Goal: Information Seeking & Learning: Learn about a topic

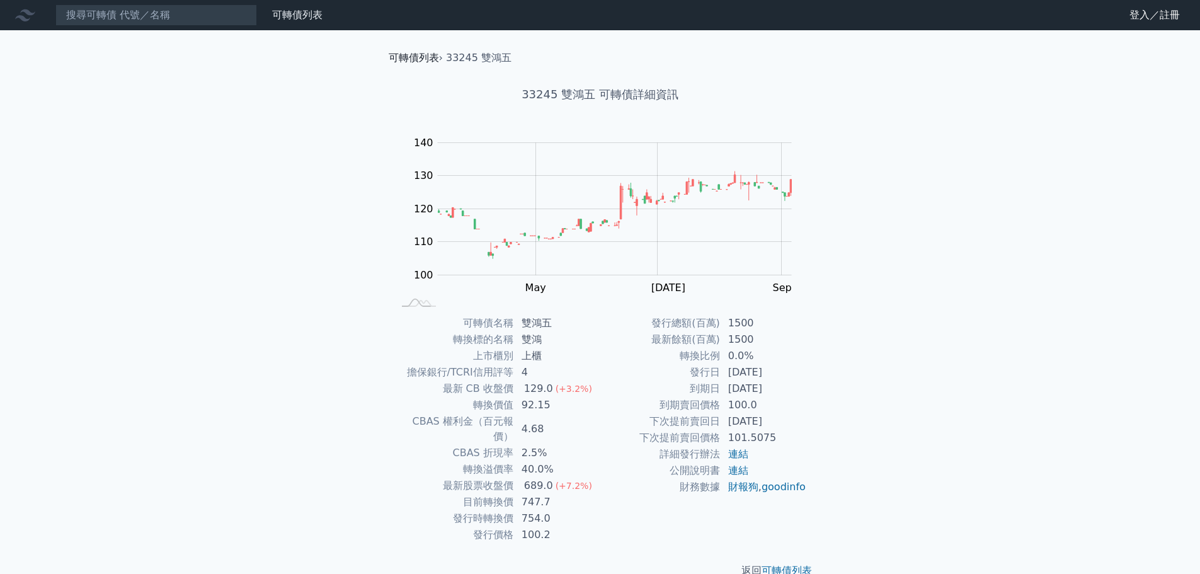
click at [414, 57] on link "可轉債列表" at bounding box center [414, 58] width 50 height 12
click at [417, 58] on link "可轉債列表" at bounding box center [414, 58] width 50 height 12
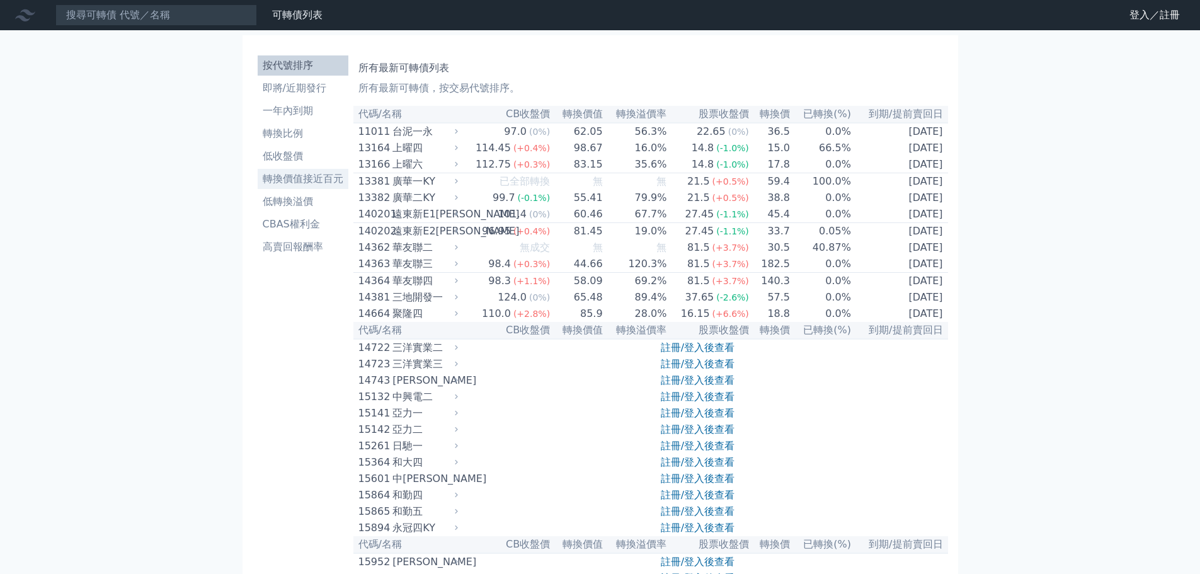
click at [322, 181] on li "轉換價值接近百元" at bounding box center [303, 178] width 91 height 15
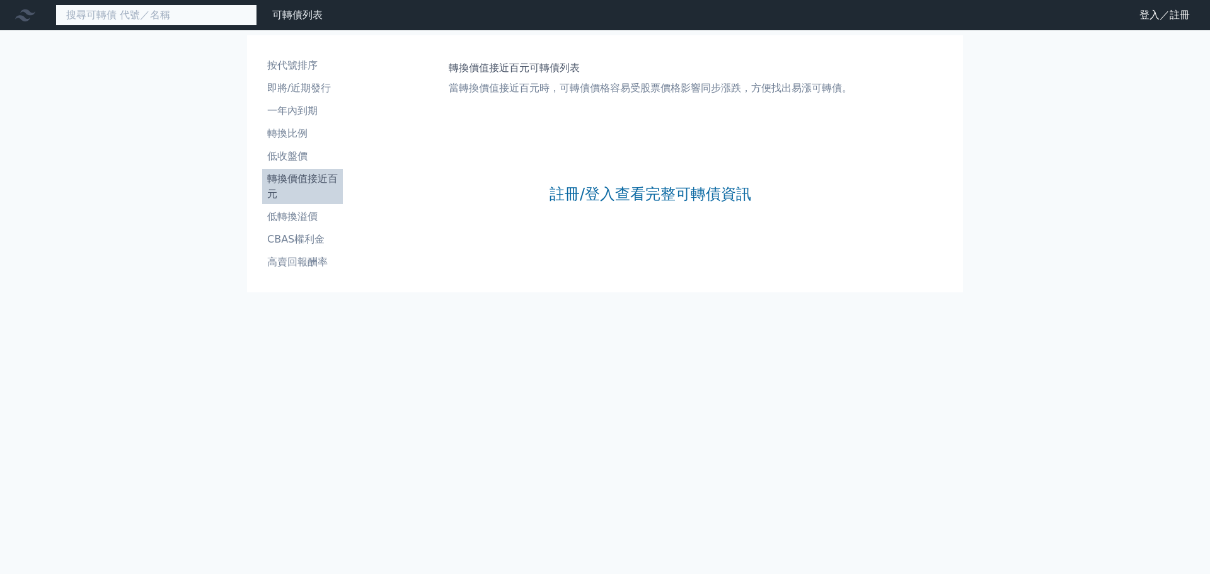
click at [155, 17] on input at bounding box center [156, 14] width 202 height 21
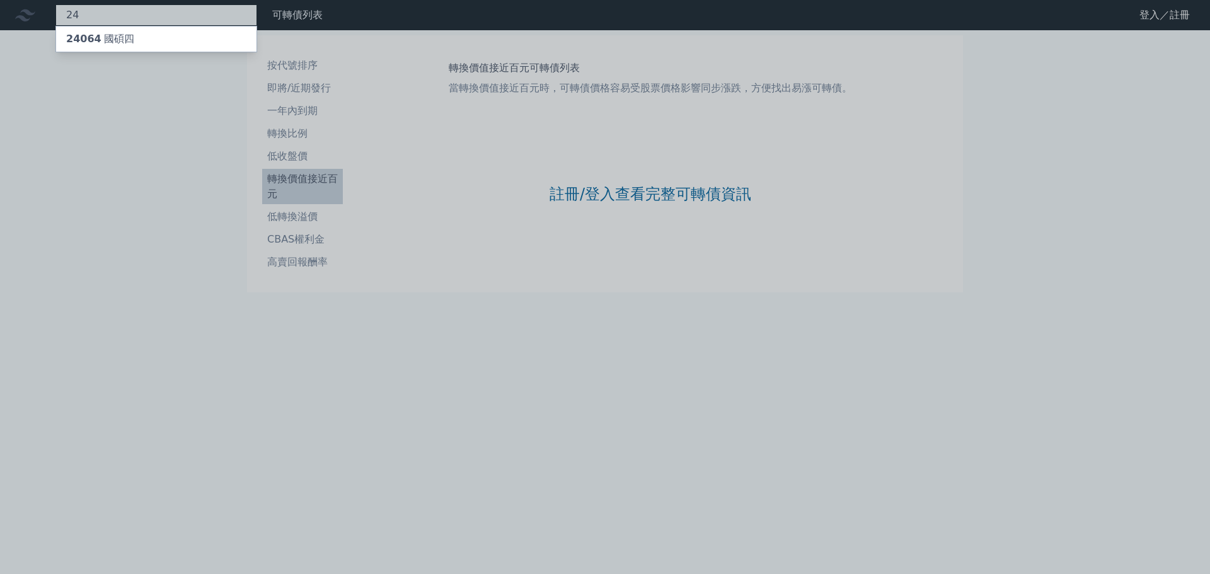
type input "2"
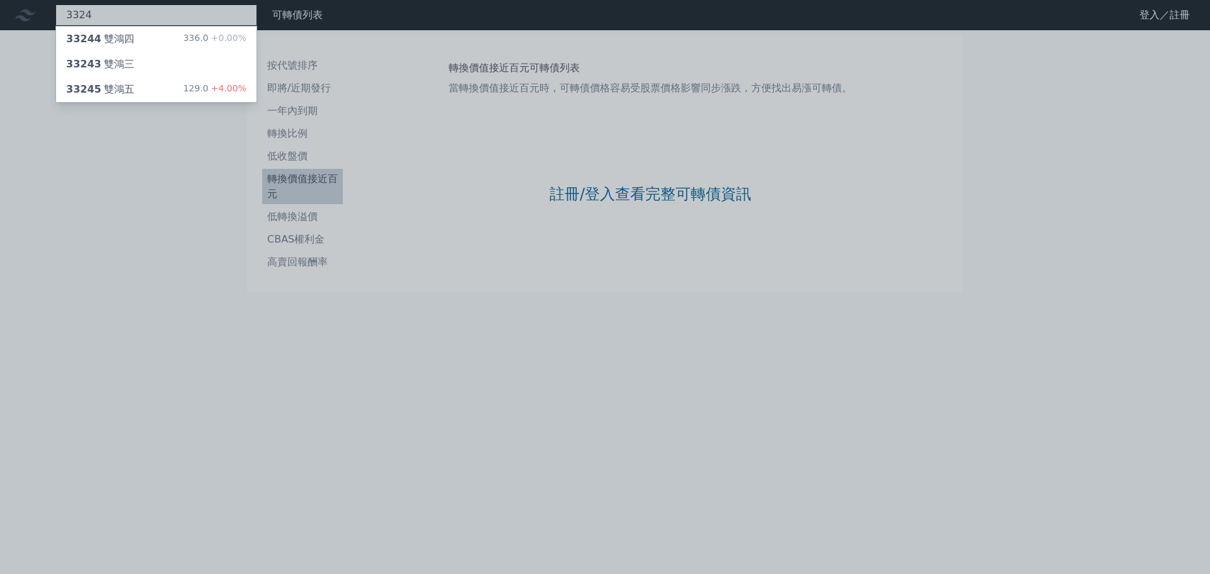
type input "3324"
click at [132, 26] on div "33244 雙鴻四 336.0 +0.00% 33243 雙鴻三 33245 雙鴻五 129.0 +4.00%" at bounding box center [156, 64] width 202 height 77
click at [135, 40] on div "33244 雙鴻四 336.0 +0.00%" at bounding box center [156, 38] width 200 height 25
